Goal: Task Accomplishment & Management: Complete application form

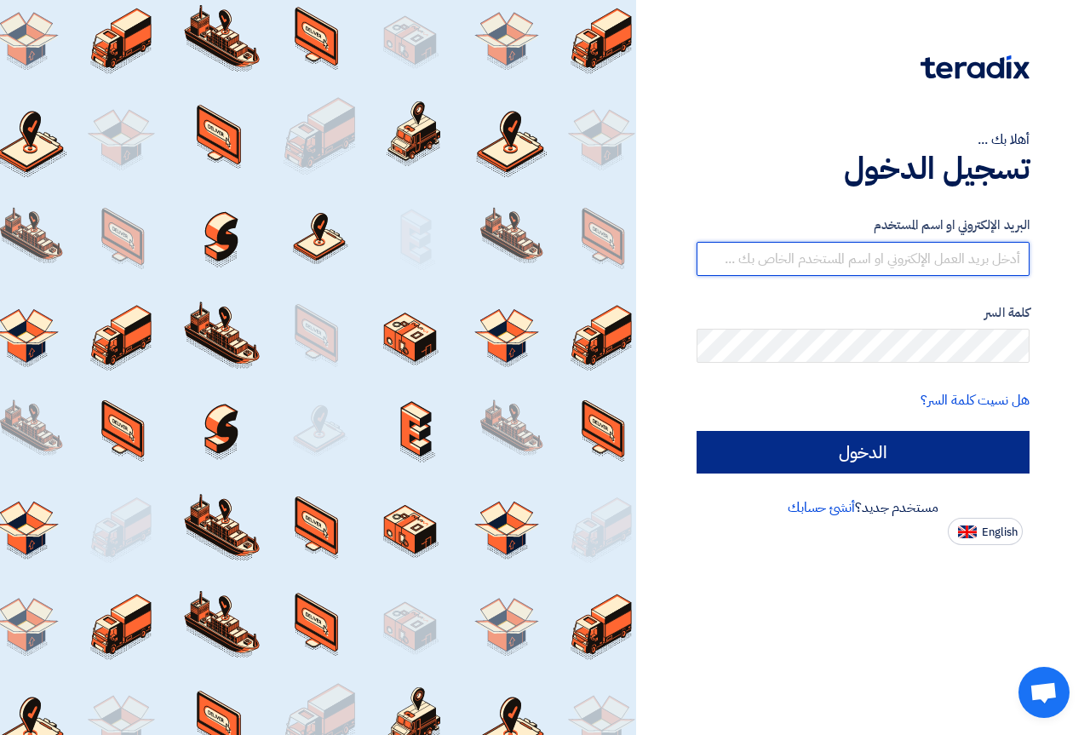
type input "[DOMAIN_NAME][EMAIL_ADDRESS][DOMAIN_NAME]"
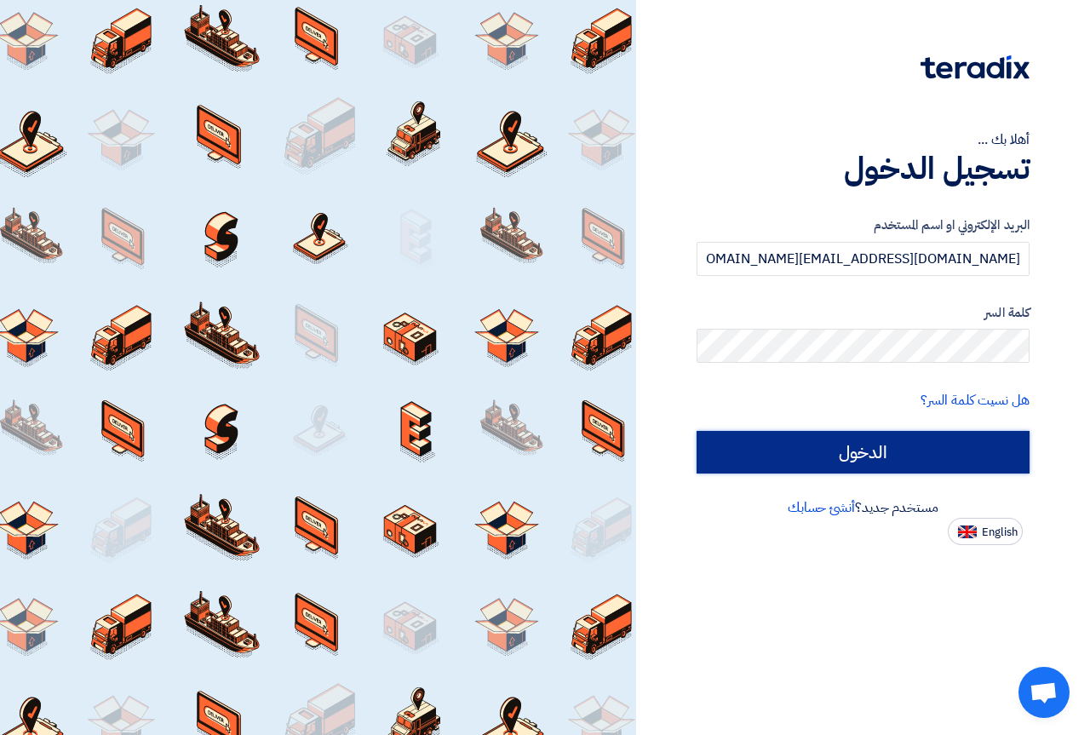
click at [791, 456] on input "الدخول" at bounding box center [863, 452] width 333 height 43
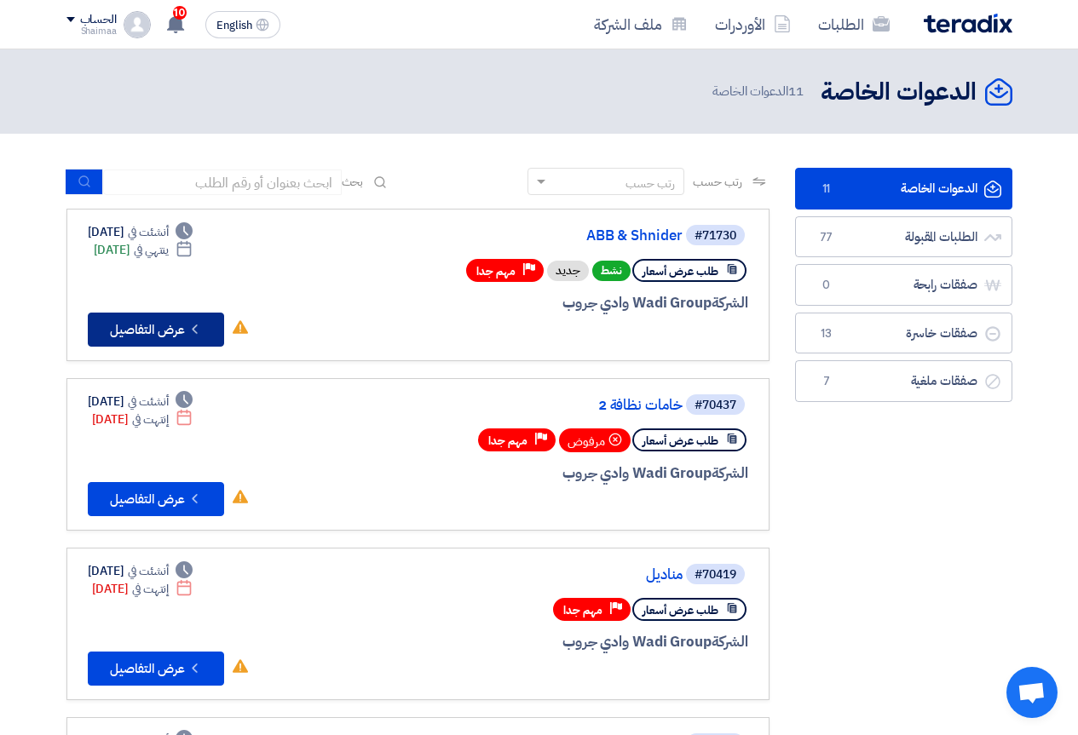
click at [155, 327] on button "Check details عرض التفاصيل" at bounding box center [156, 330] width 136 height 34
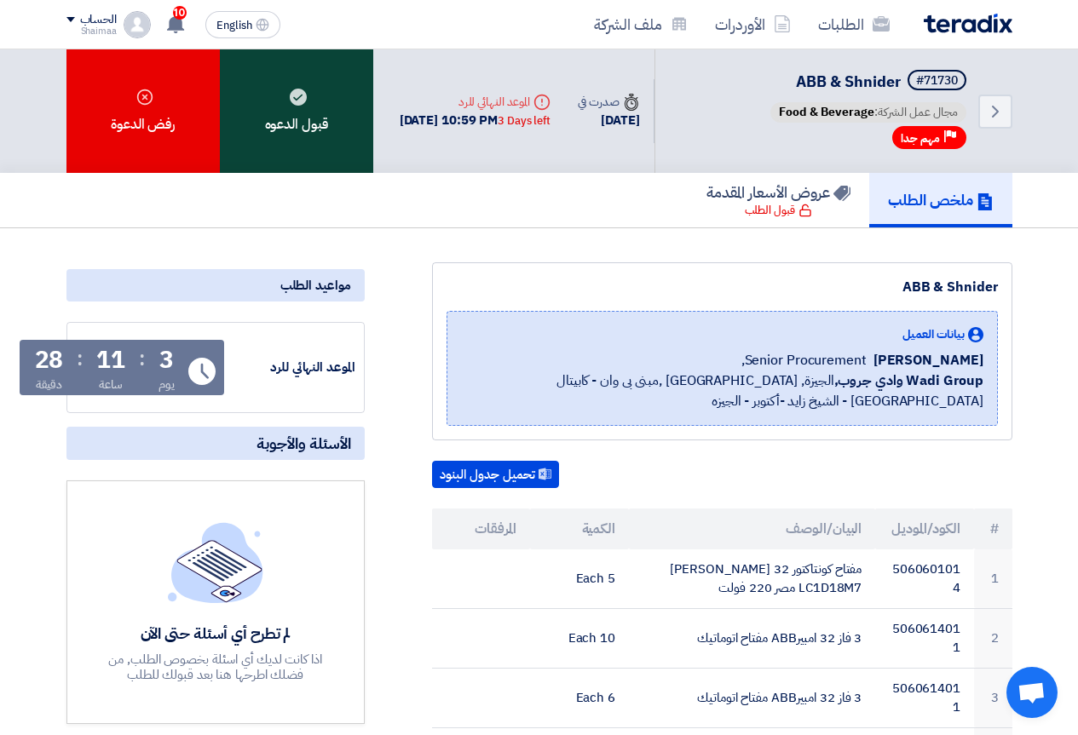
click at [262, 114] on div "قبول الدعوه" at bounding box center [296, 111] width 153 height 124
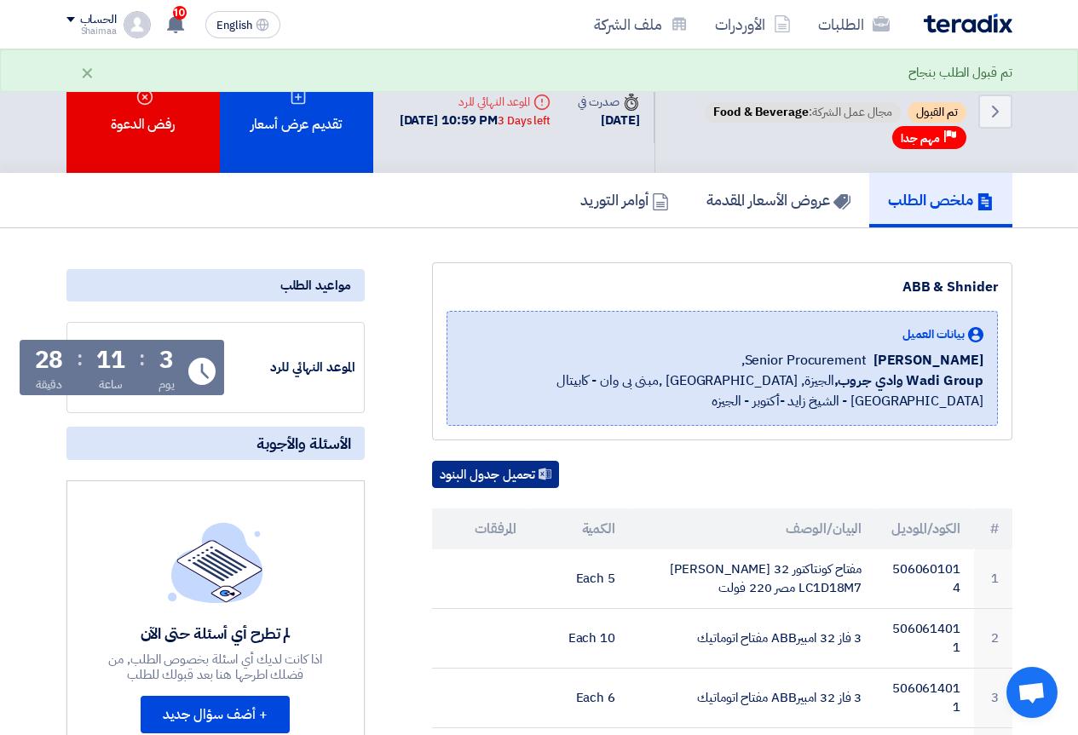
click at [503, 480] on button "تحميل جدول البنود" at bounding box center [495, 474] width 127 height 27
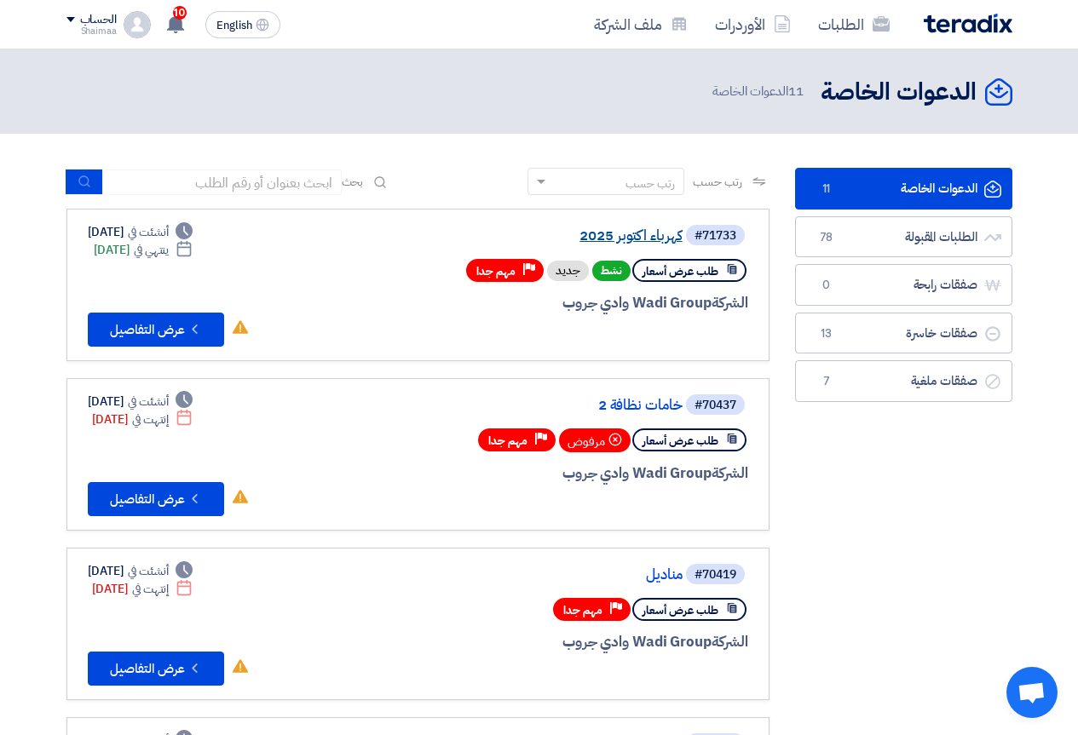
click at [648, 234] on link "كهرباء اكتوبر 2025" at bounding box center [512, 235] width 341 height 15
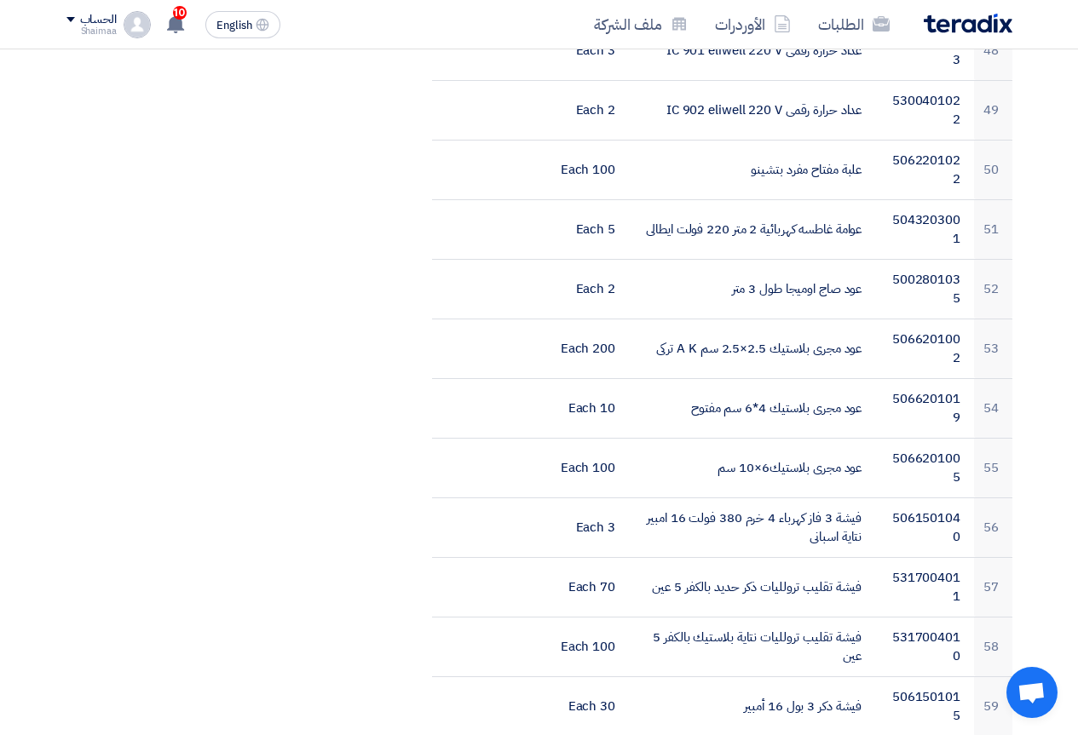
scroll to position [3237, 0]
